Goal: Transaction & Acquisition: Purchase product/service

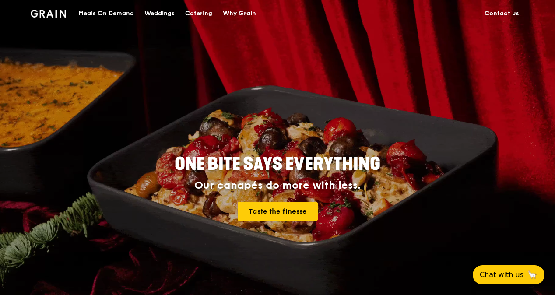
click at [105, 11] on div "Meals On Demand" at bounding box center [106, 13] width 56 height 26
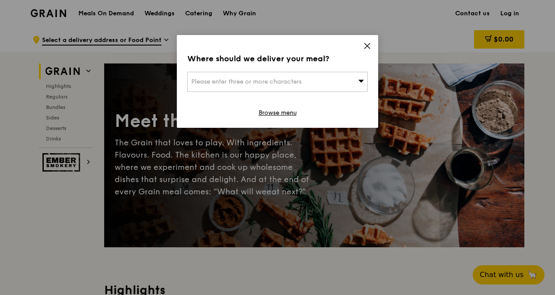
click at [222, 79] on span "Please enter three or more characters" at bounding box center [246, 81] width 110 height 7
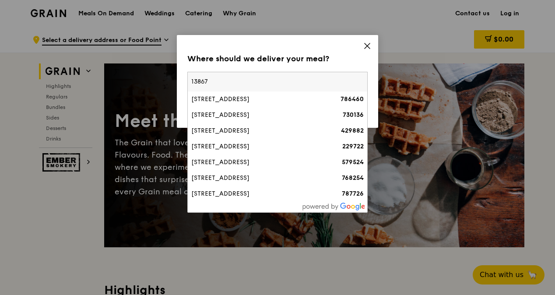
type input "138670"
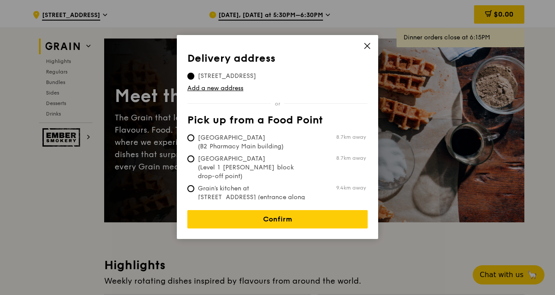
scroll to position [44, 0]
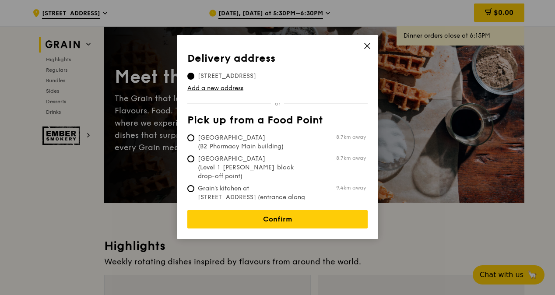
click at [368, 45] on icon at bounding box center [367, 45] width 5 height 5
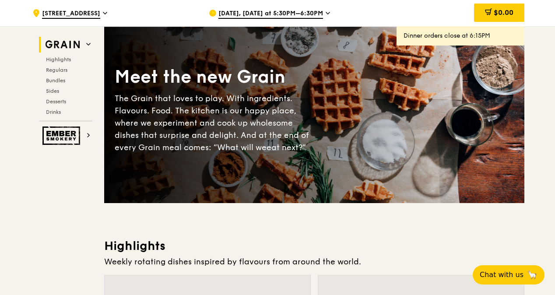
click at [113, 10] on div ".cls-1 { fill: none; stroke: #fff; stroke-linecap: round; stroke-linejoin: roun…" at bounding box center [113, 13] width 163 height 26
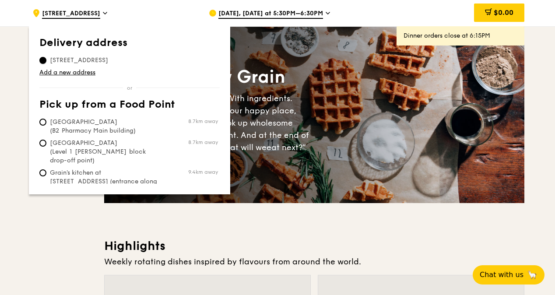
click at [43, 60] on input "136 Springside Avenue, 786460" at bounding box center [42, 60] width 7 height 7
click at [52, 71] on link "Add a new address" at bounding box center [129, 72] width 180 height 9
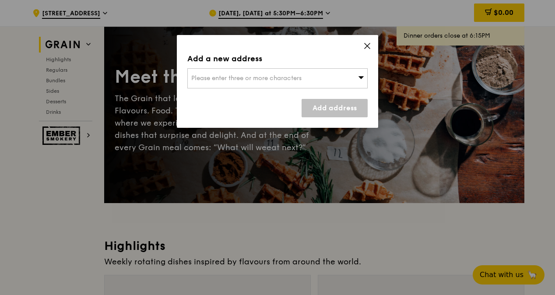
click at [243, 74] on div "Please enter three or more characters" at bounding box center [277, 78] width 180 height 20
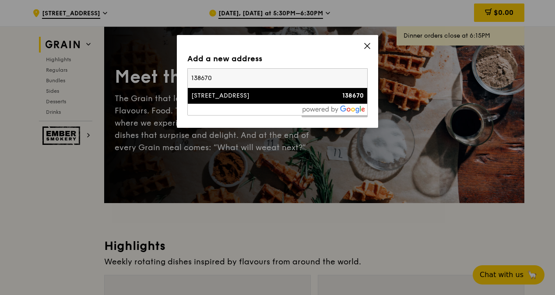
type input "138670"
click at [228, 98] on div "[STREET_ADDRESS]" at bounding box center [256, 96] width 130 height 9
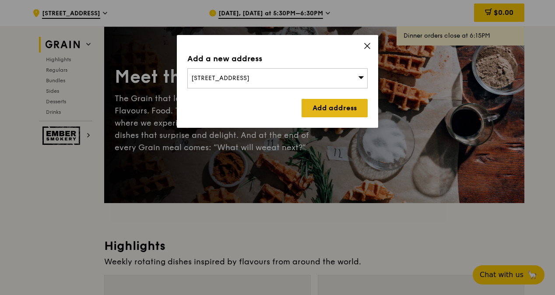
click at [329, 109] on link "Add address" at bounding box center [335, 108] width 66 height 18
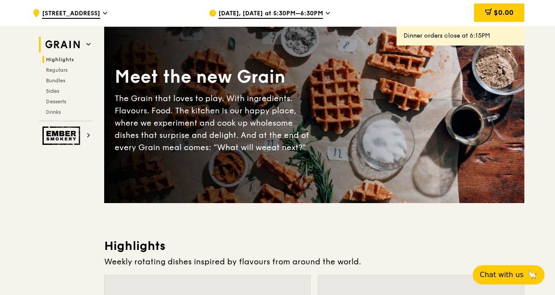
click at [60, 58] on span "Highlights" at bounding box center [60, 60] width 28 height 6
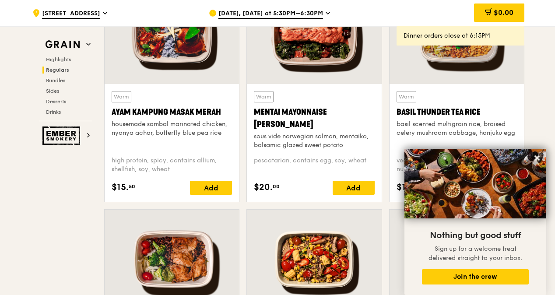
scroll to position [773, 0]
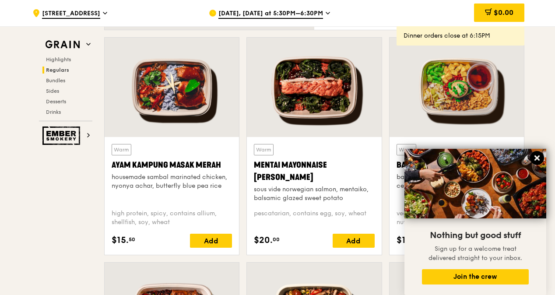
click at [538, 158] on icon at bounding box center [537, 158] width 5 height 5
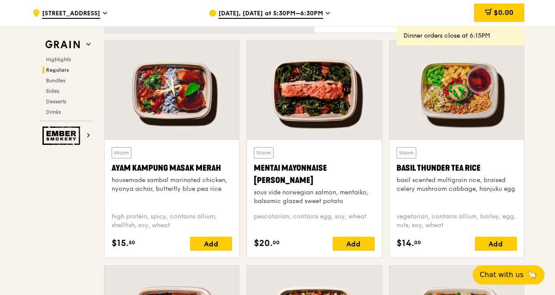
scroll to position [641, 0]
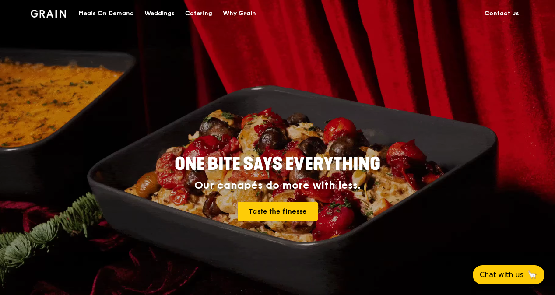
click at [106, 12] on div "Meals On Demand" at bounding box center [106, 13] width 56 height 26
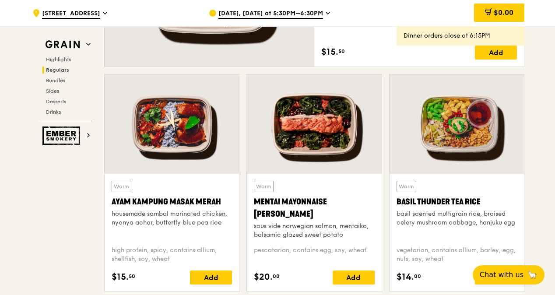
scroll to position [824, 0]
